Goal: Find specific page/section: Find specific page/section

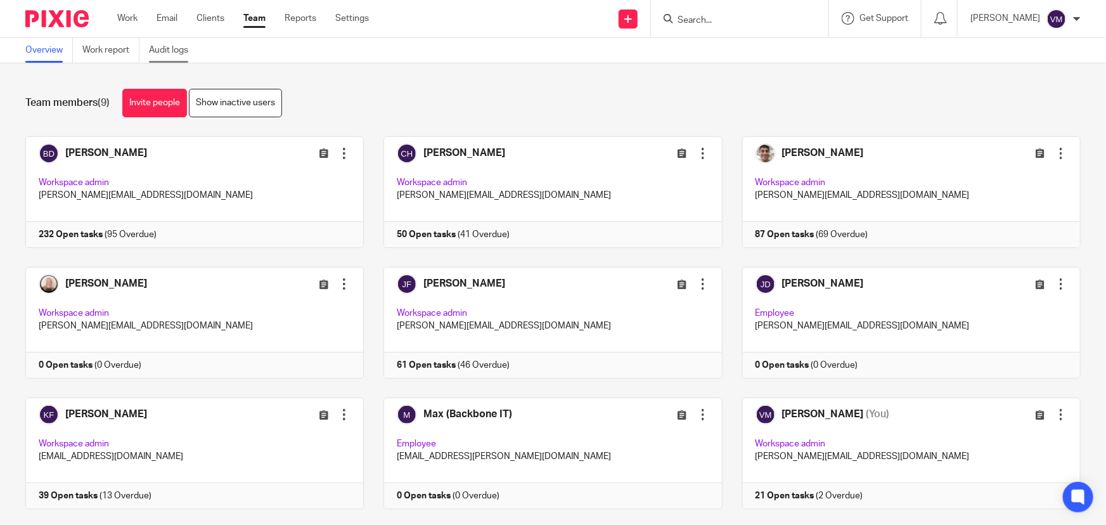
click at [173, 54] on link "Audit logs" at bounding box center [173, 50] width 49 height 25
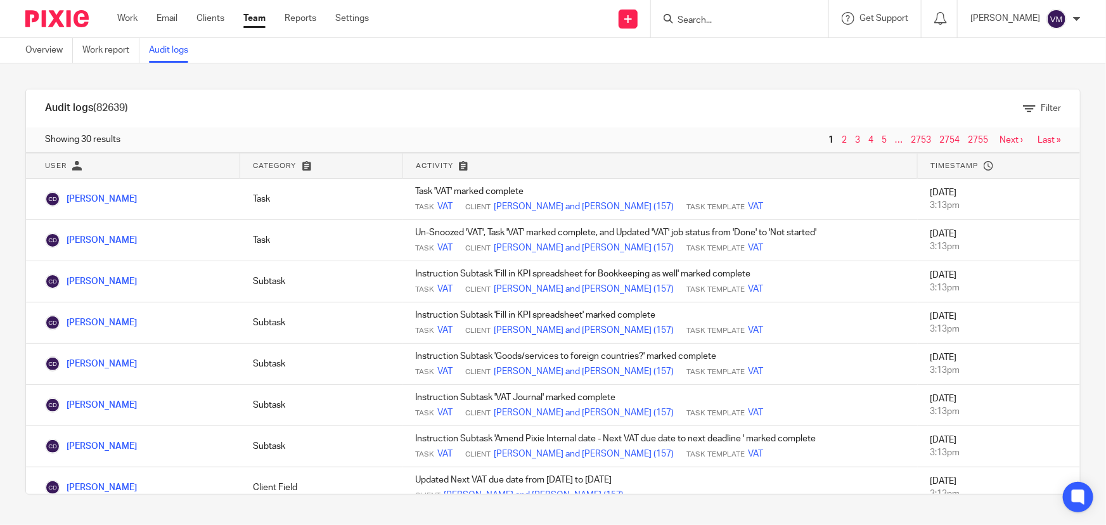
click at [253, 18] on link "Team" at bounding box center [254, 18] width 22 height 13
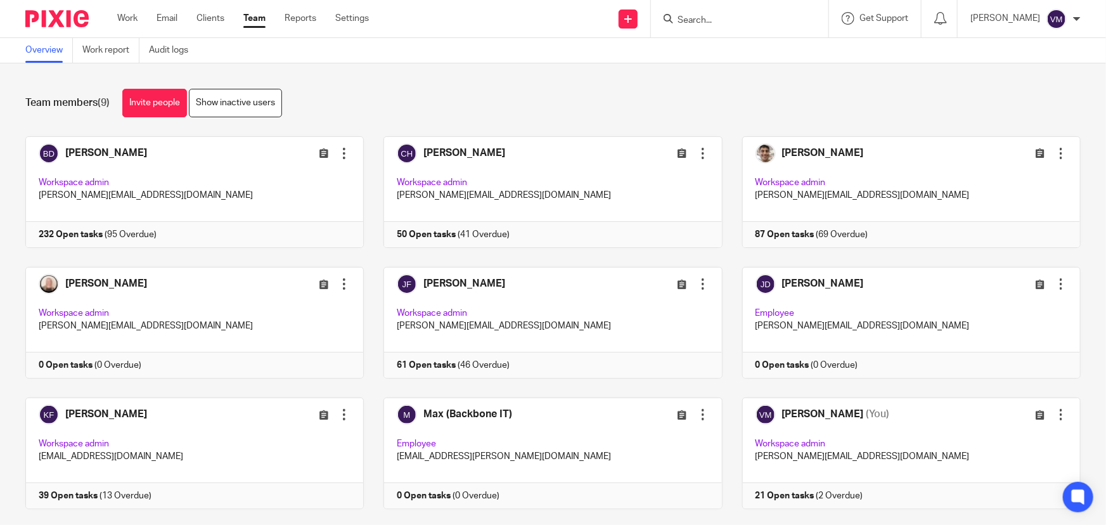
click at [746, 20] on input "Search" at bounding box center [733, 20] width 114 height 11
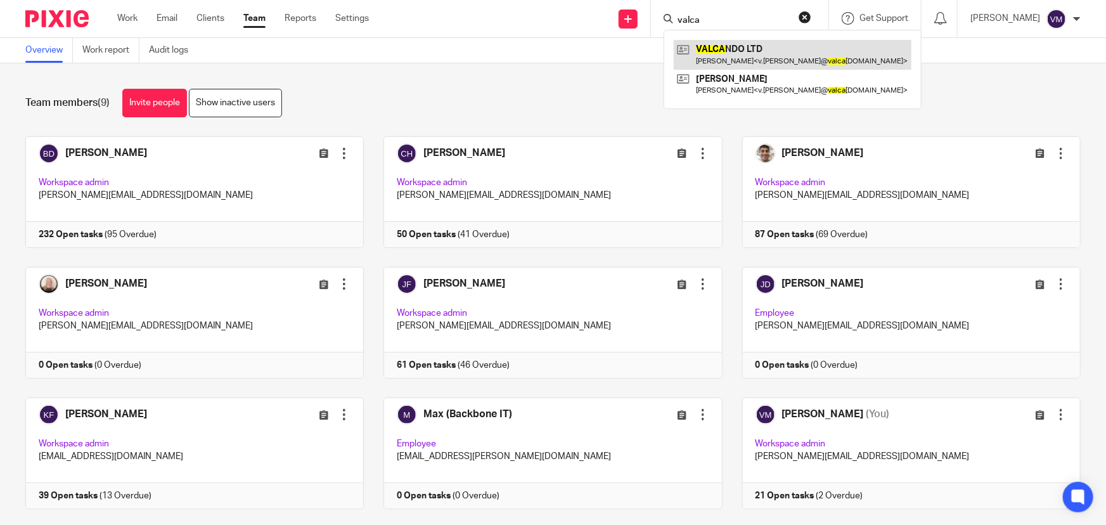
type input "valca"
click at [748, 45] on link at bounding box center [793, 54] width 238 height 29
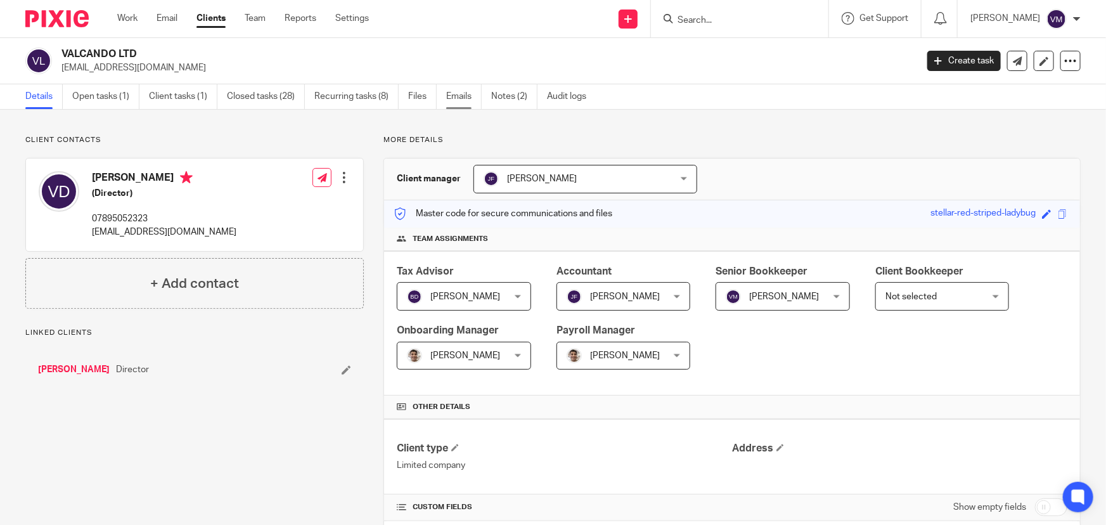
click at [471, 93] on link "Emails" at bounding box center [463, 96] width 35 height 25
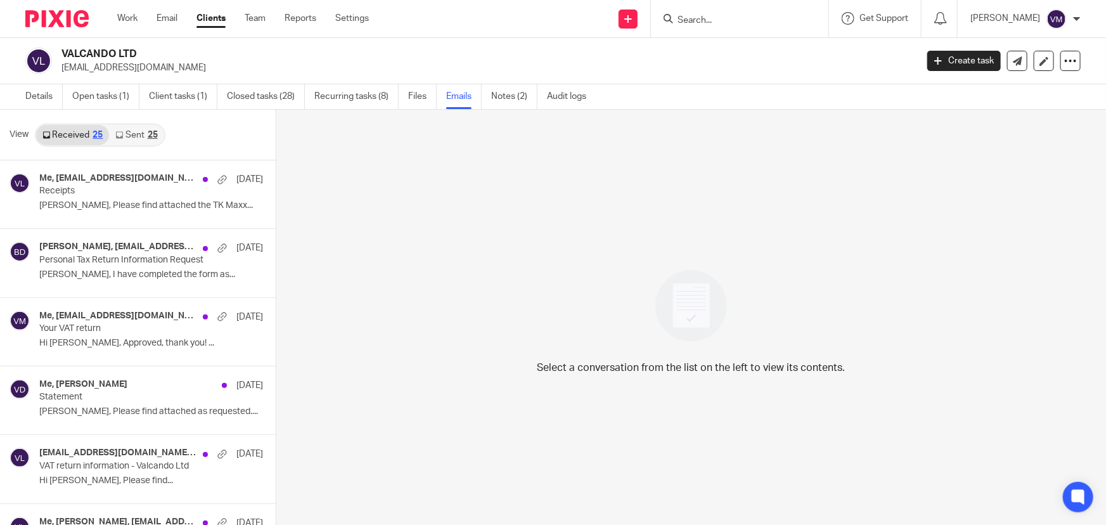
click at [124, 132] on link "Sent 25" at bounding box center [136, 135] width 54 height 20
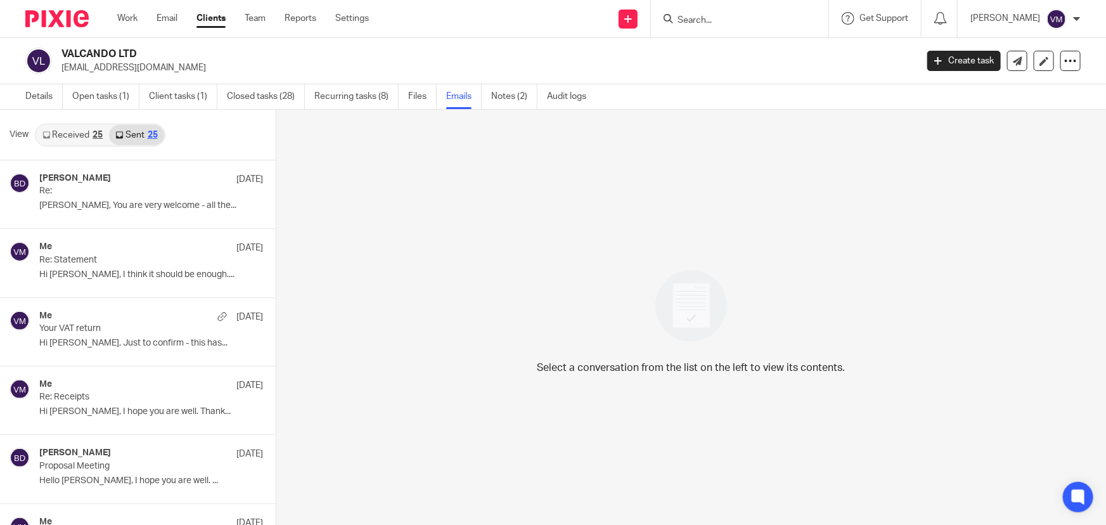
scroll to position [1, 0]
click at [251, 20] on link "Team" at bounding box center [255, 18] width 21 height 13
